Goal: Information Seeking & Learning: Compare options

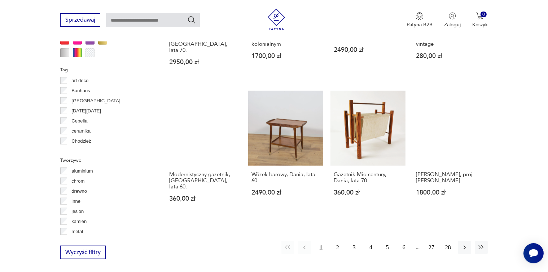
scroll to position [659, 0]
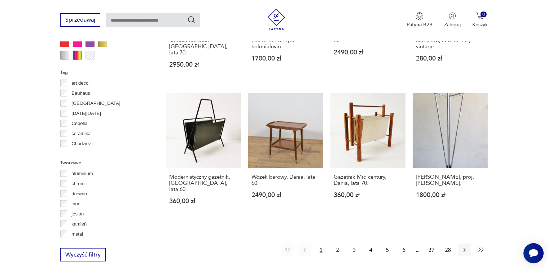
click at [481, 247] on icon "button" at bounding box center [480, 250] width 7 height 7
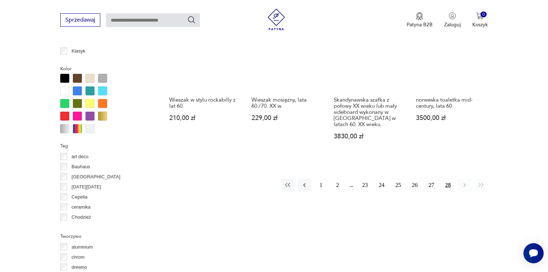
scroll to position [588, 0]
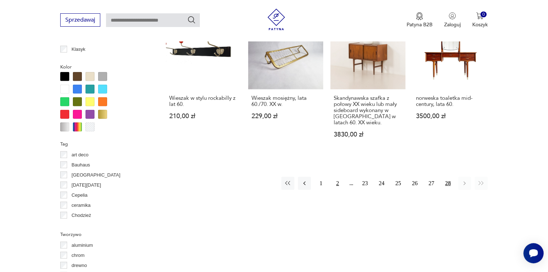
click at [337, 177] on button "2" at bounding box center [337, 183] width 13 height 13
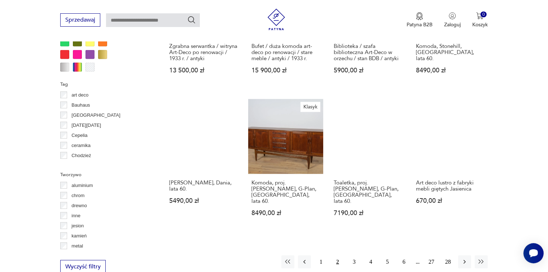
scroll to position [660, 0]
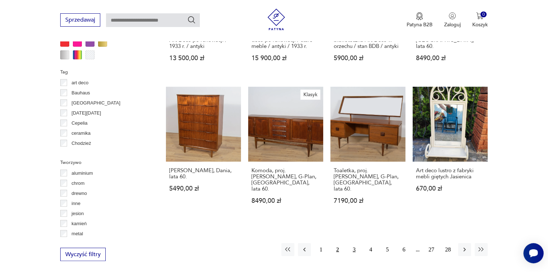
click at [353, 244] on button "3" at bounding box center [354, 249] width 13 height 13
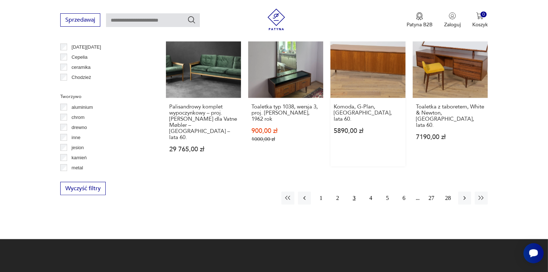
scroll to position [732, 0]
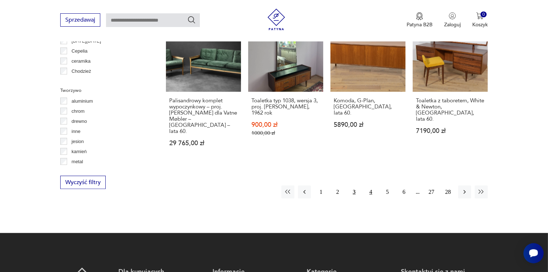
click at [372, 186] on button "4" at bounding box center [370, 192] width 13 height 13
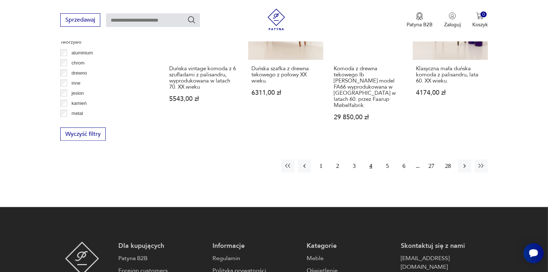
scroll to position [768, 0]
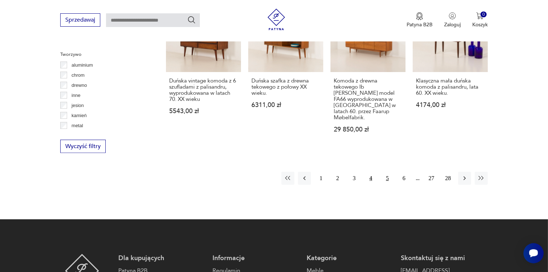
click at [387, 172] on button "5" at bounding box center [387, 178] width 13 height 13
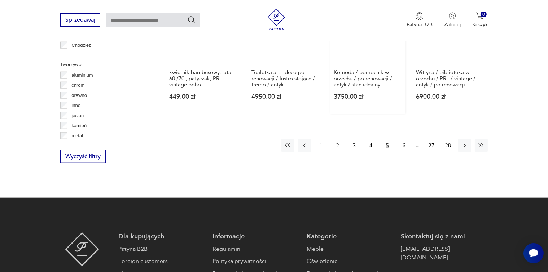
scroll to position [768, 0]
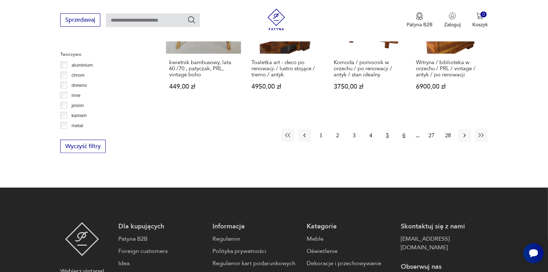
click at [402, 129] on button "6" at bounding box center [403, 135] width 13 height 13
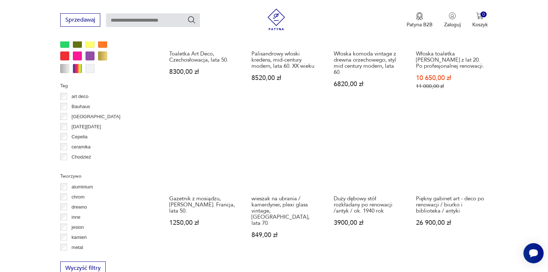
scroll to position [696, 0]
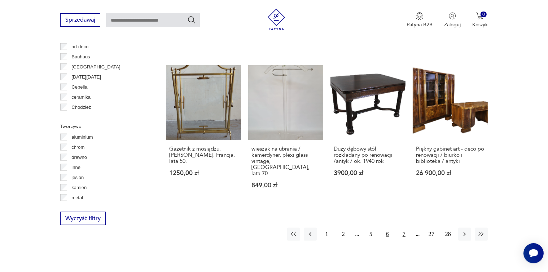
click at [404, 228] on button "7" at bounding box center [403, 234] width 13 height 13
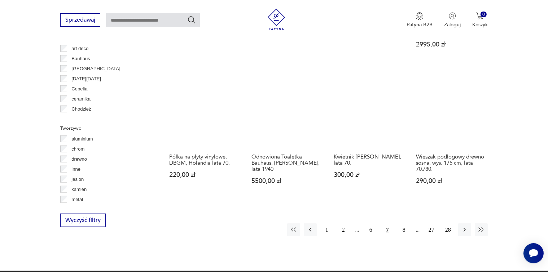
scroll to position [696, 0]
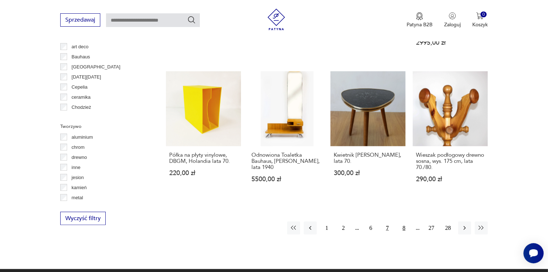
click at [403, 222] on button "8" at bounding box center [403, 228] width 13 height 13
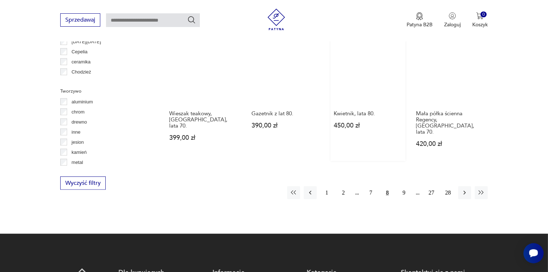
scroll to position [732, 0]
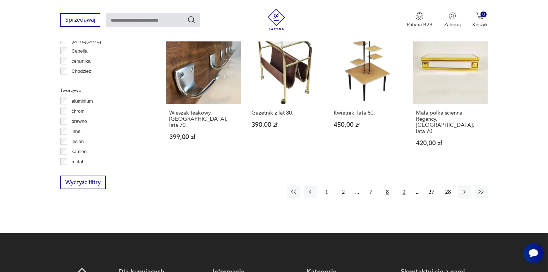
click at [404, 186] on button "9" at bounding box center [403, 192] width 13 height 13
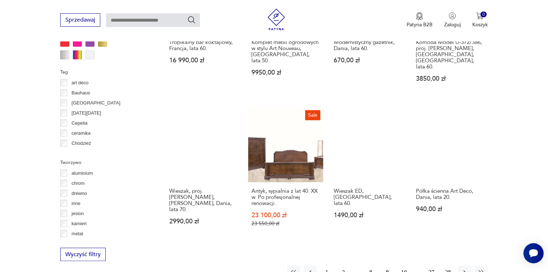
scroll to position [732, 0]
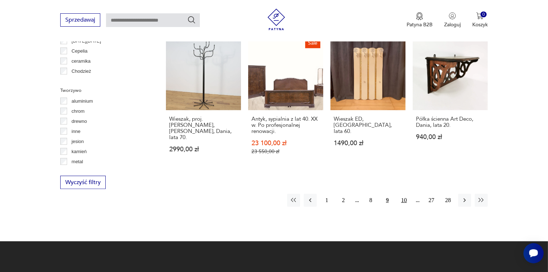
click at [403, 194] on button "10" at bounding box center [403, 200] width 13 height 13
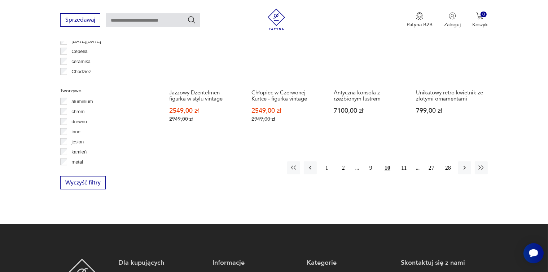
scroll to position [732, 0]
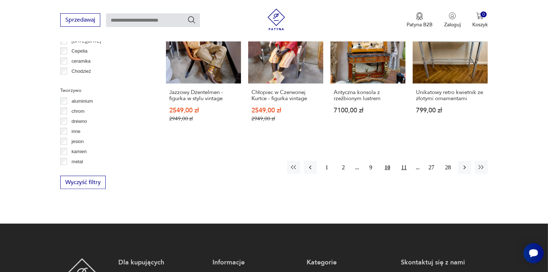
click at [402, 162] on button "11" at bounding box center [403, 167] width 13 height 13
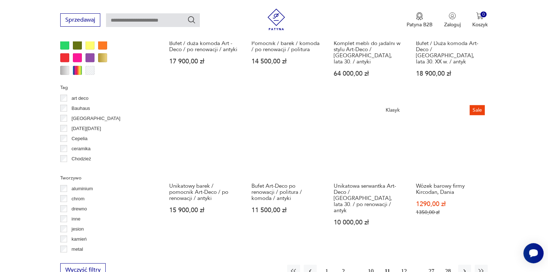
scroll to position [660, 0]
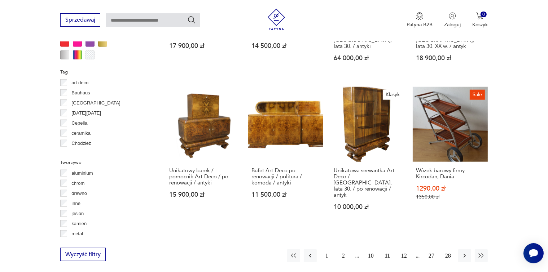
click at [403, 249] on button "12" at bounding box center [403, 255] width 13 height 13
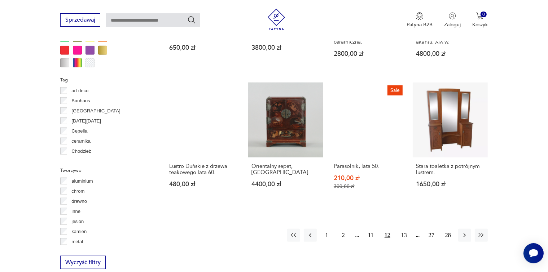
scroll to position [660, 0]
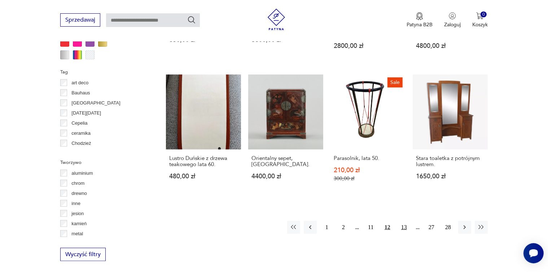
click at [404, 221] on button "13" at bounding box center [403, 227] width 13 height 13
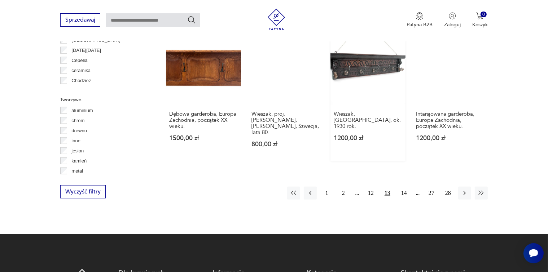
scroll to position [732, 0]
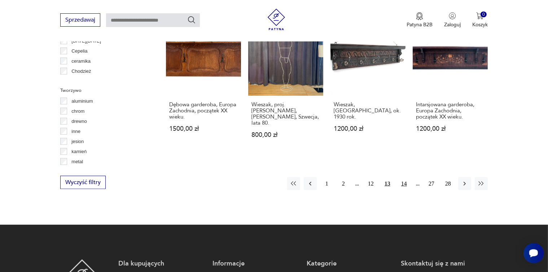
click at [404, 177] on button "14" at bounding box center [403, 183] width 13 height 13
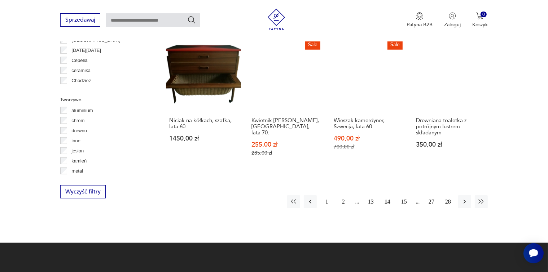
scroll to position [732, 0]
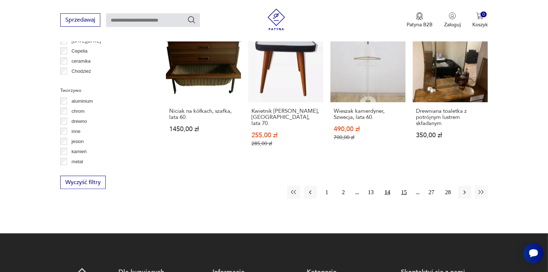
click at [404, 186] on button "15" at bounding box center [403, 192] width 13 height 13
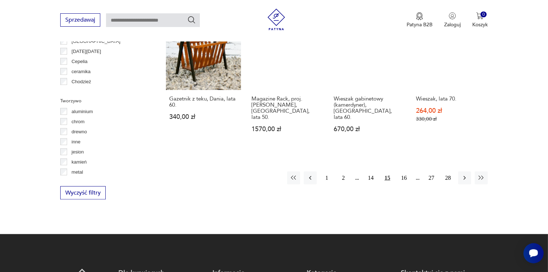
scroll to position [732, 0]
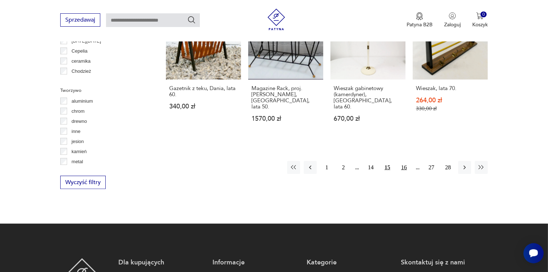
click at [405, 161] on button "16" at bounding box center [403, 167] width 13 height 13
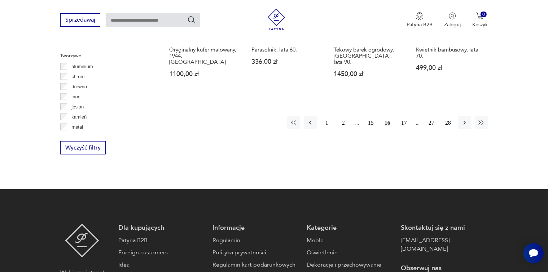
scroll to position [768, 0]
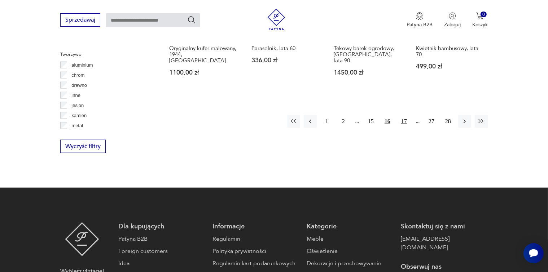
click at [401, 115] on button "17" at bounding box center [403, 121] width 13 height 13
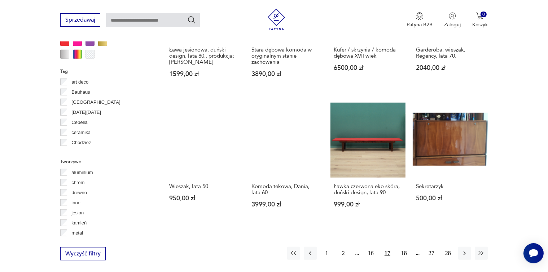
scroll to position [624, 0]
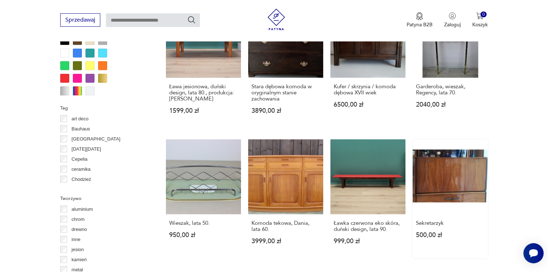
click at [446, 151] on link "Sekretarzyk 500,00 zł" at bounding box center [449, 199] width 75 height 119
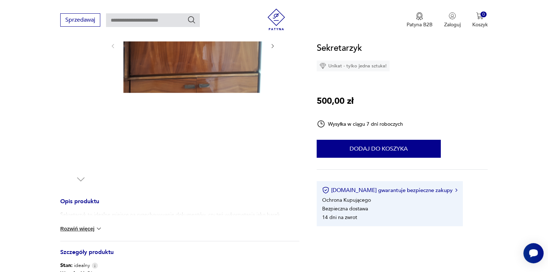
scroll to position [144, 0]
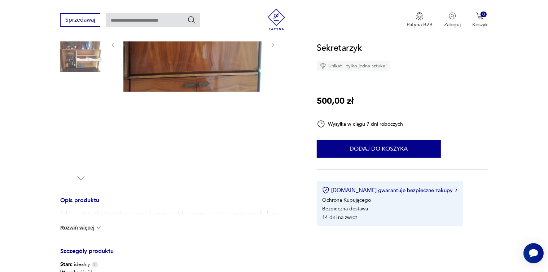
click at [89, 227] on button "Rozwiń więcej" at bounding box center [81, 227] width 42 height 7
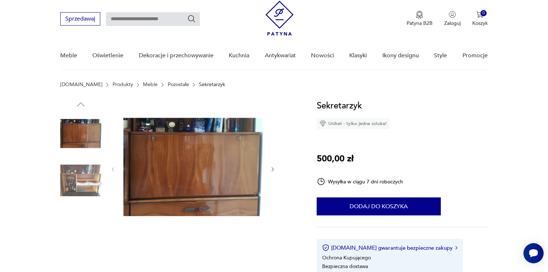
scroll to position [0, 0]
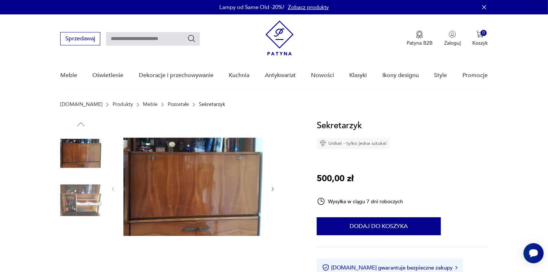
click at [79, 198] on img at bounding box center [80, 200] width 41 height 41
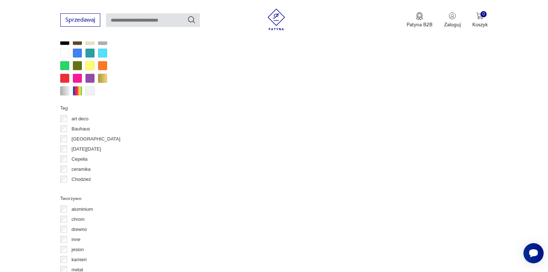
scroll to position [690, 0]
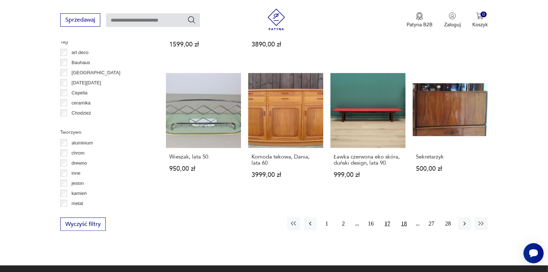
click at [402, 217] on button "18" at bounding box center [403, 223] width 13 height 13
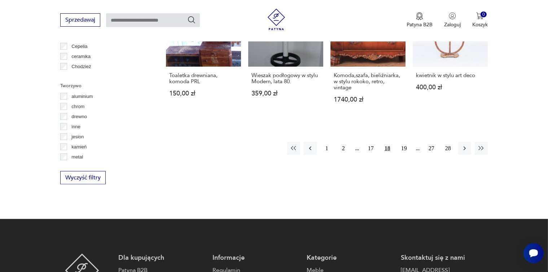
scroll to position [696, 0]
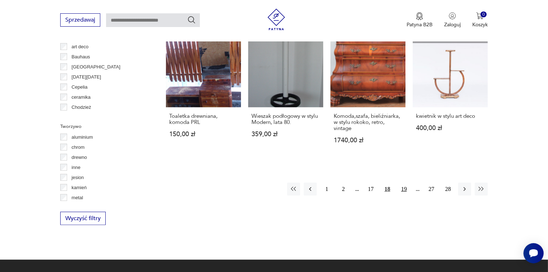
click at [404, 184] on button "19" at bounding box center [403, 189] width 13 height 13
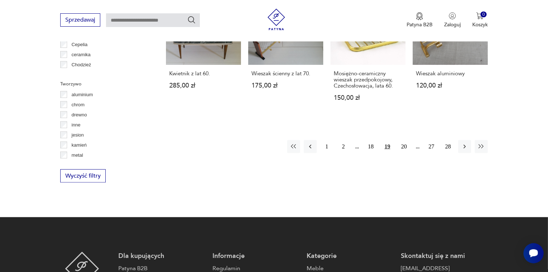
scroll to position [696, 0]
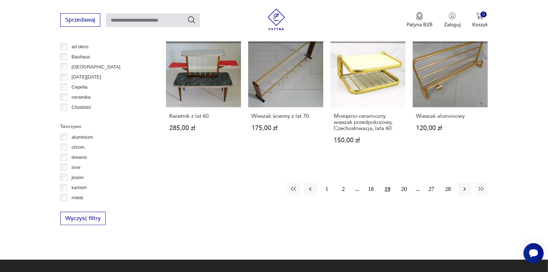
click at [404, 184] on button "20" at bounding box center [403, 189] width 13 height 13
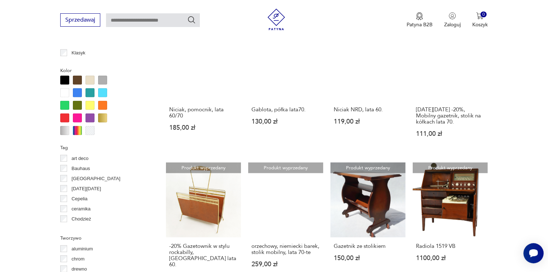
scroll to position [588, 0]
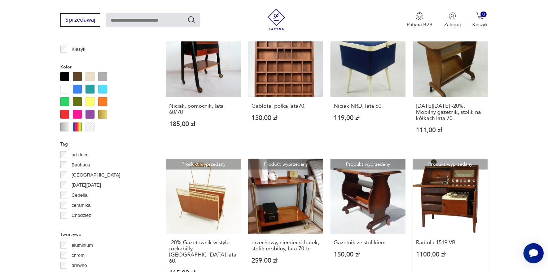
click at [449, 183] on link "Produkt wyprzedany Radiola 1519 VB 1100,00 zł" at bounding box center [449, 224] width 75 height 131
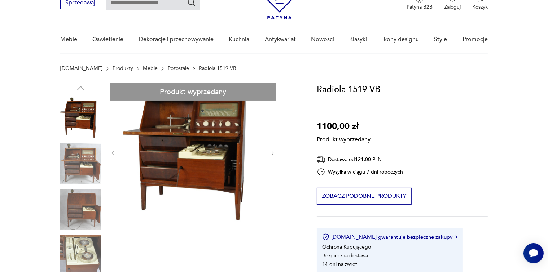
scroll to position [36, 0]
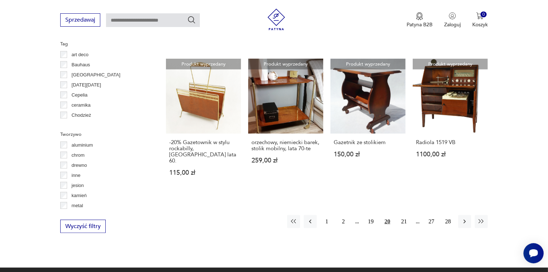
scroll to position [762, 0]
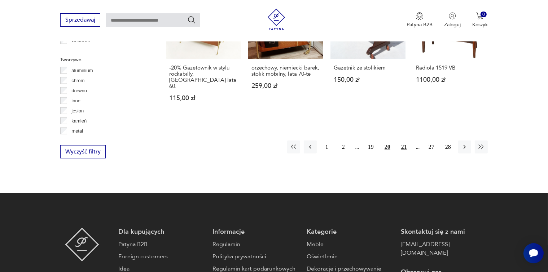
click at [402, 141] on button "21" at bounding box center [403, 147] width 13 height 13
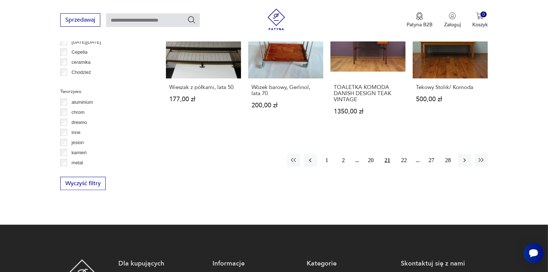
scroll to position [732, 0]
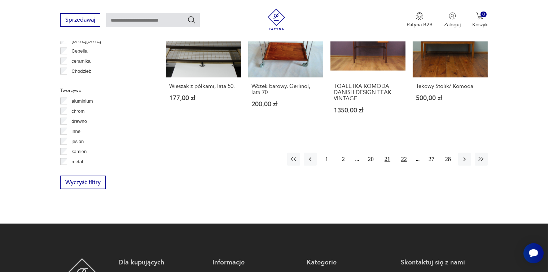
click at [403, 153] on button "22" at bounding box center [403, 159] width 13 height 13
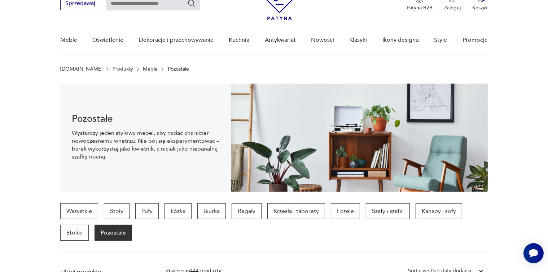
scroll to position [72, 0]
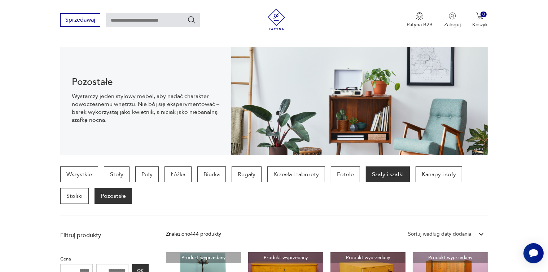
click at [381, 175] on p "Szafy i szafki" at bounding box center [388, 175] width 44 height 16
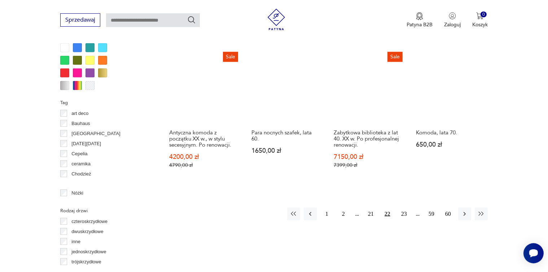
scroll to position [732, 0]
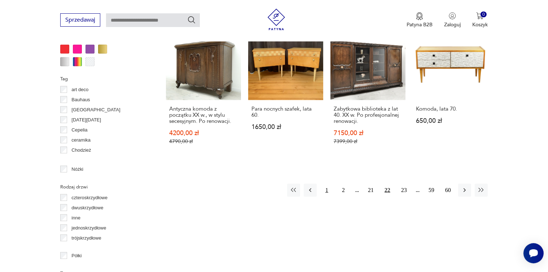
click at [326, 187] on button "1" at bounding box center [326, 190] width 13 height 13
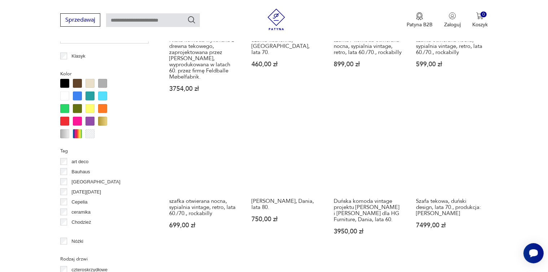
scroll to position [732, 0]
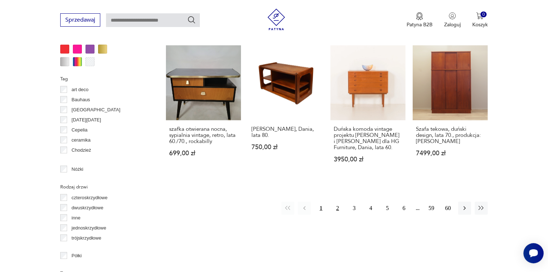
click at [337, 207] on button "2" at bounding box center [337, 208] width 13 height 13
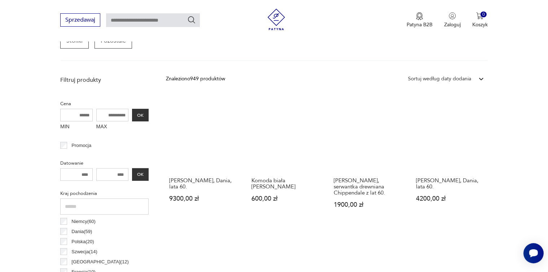
scroll to position [227, 0]
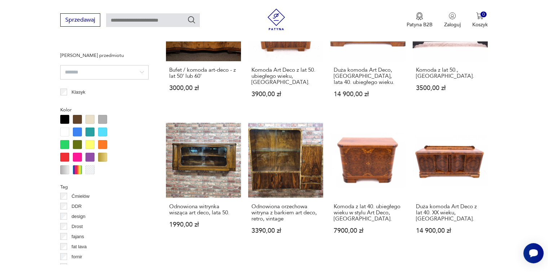
scroll to position [144, 0]
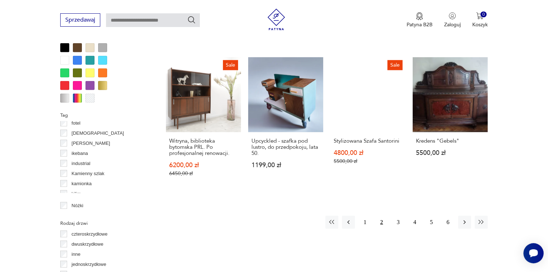
scroll to position [696, 0]
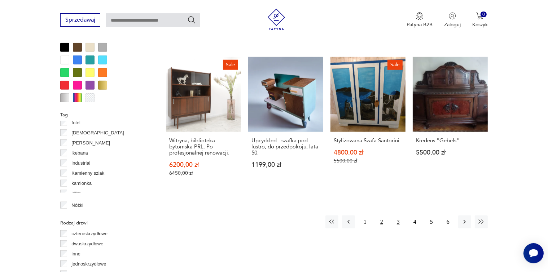
click at [397, 216] on button "3" at bounding box center [398, 222] width 13 height 13
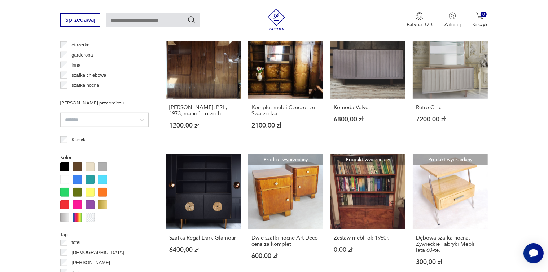
scroll to position [624, 0]
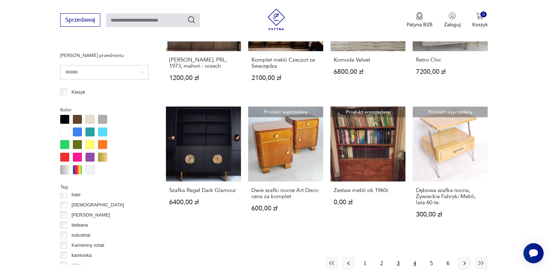
click at [413, 262] on button "4" at bounding box center [414, 263] width 13 height 13
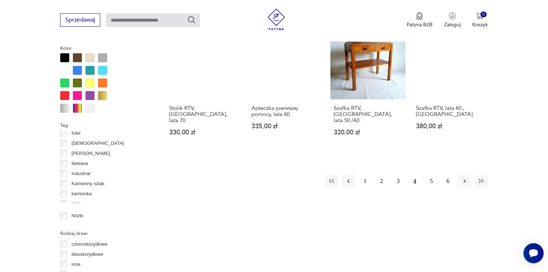
scroll to position [696, 0]
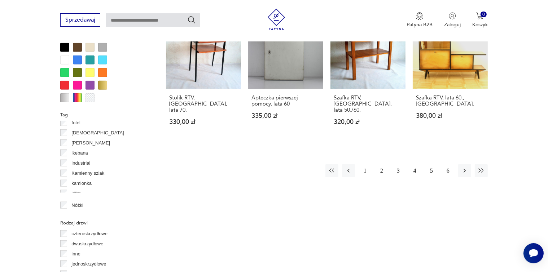
click at [431, 165] on button "5" at bounding box center [431, 170] width 13 height 13
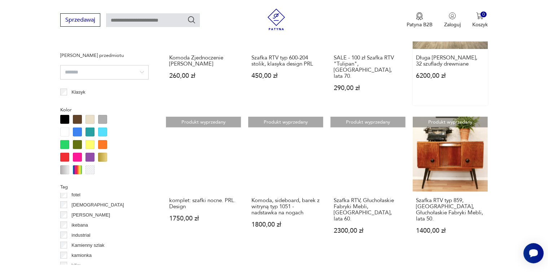
scroll to position [696, 0]
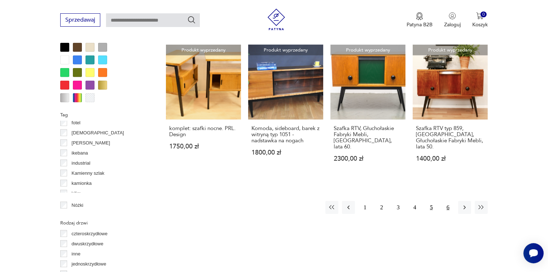
click at [448, 201] on button "6" at bounding box center [447, 207] width 13 height 13
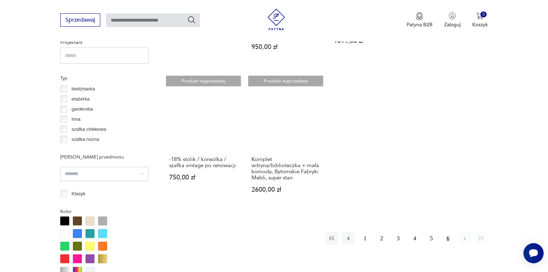
scroll to position [443, 0]
